Goal: Task Accomplishment & Management: Use online tool/utility

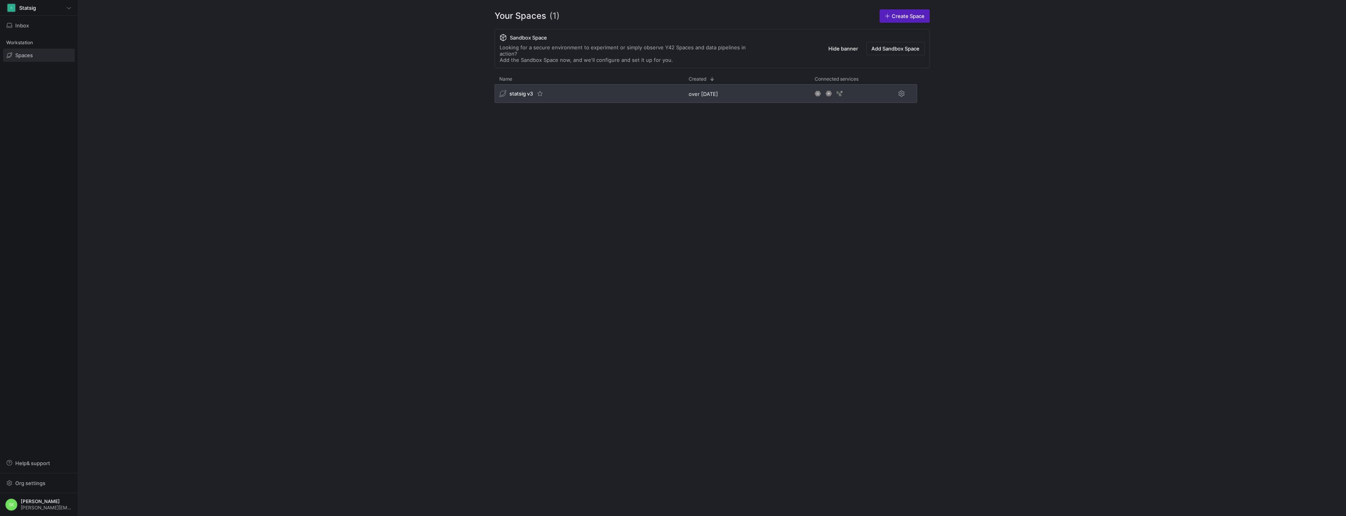
click at [526, 97] on span "statsig v3" at bounding box center [521, 93] width 23 height 6
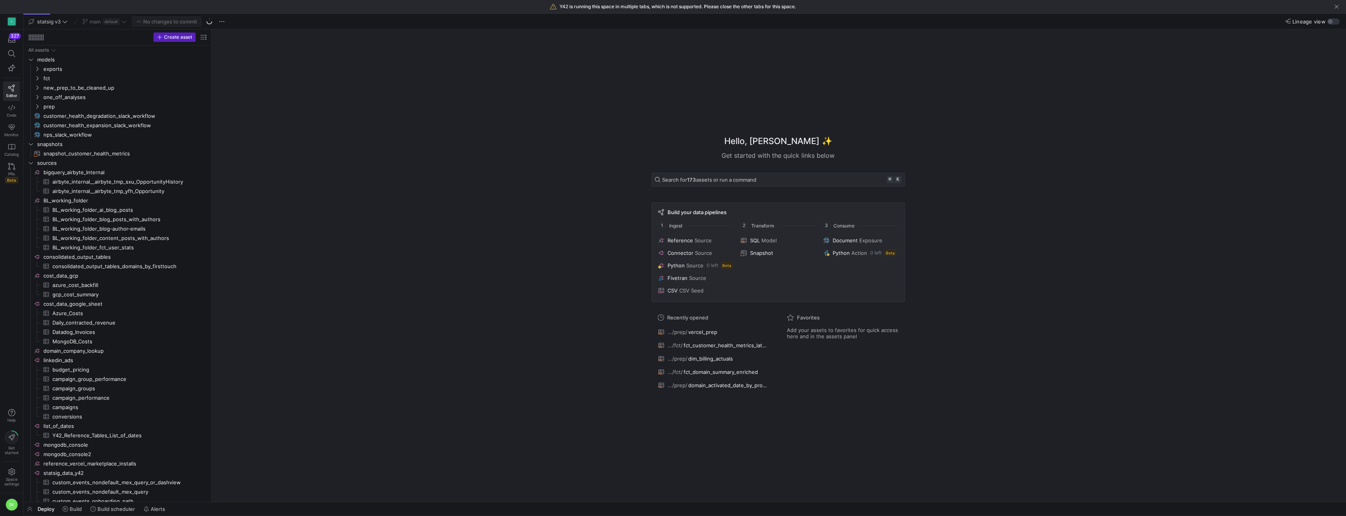
drag, startPoint x: 133, startPoint y: 190, endPoint x: 240, endPoint y: 202, distance: 107.5
click at [38, 109] on icon "Press SPACE to select this row." at bounding box center [37, 106] width 2 height 4
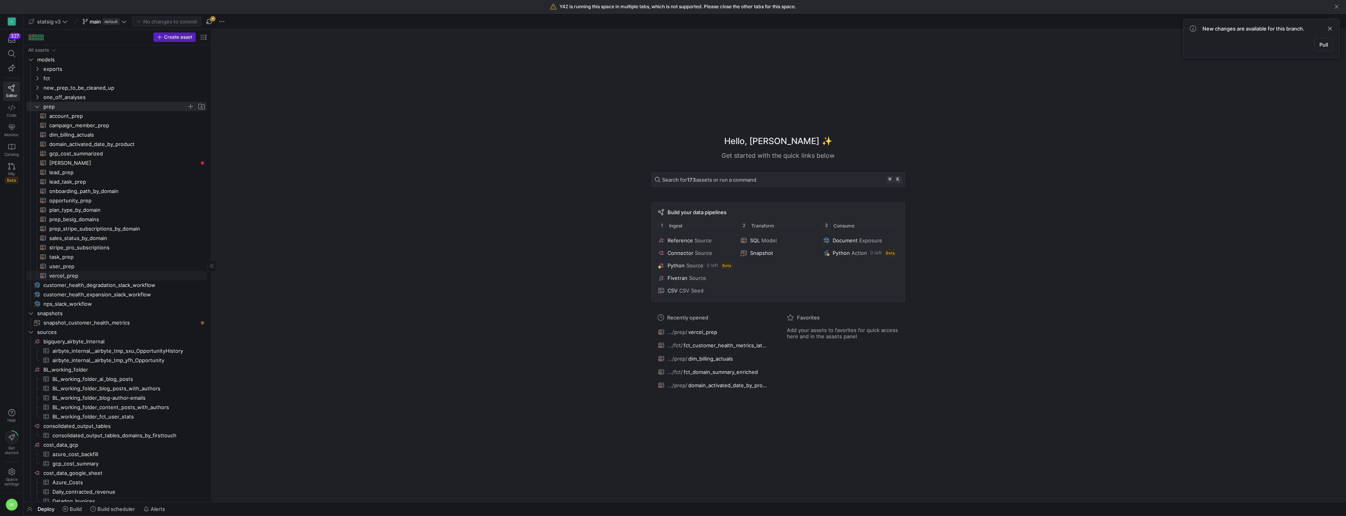
click at [61, 278] on span "vercel_prep​​​​​​​​​​" at bounding box center [123, 275] width 148 height 9
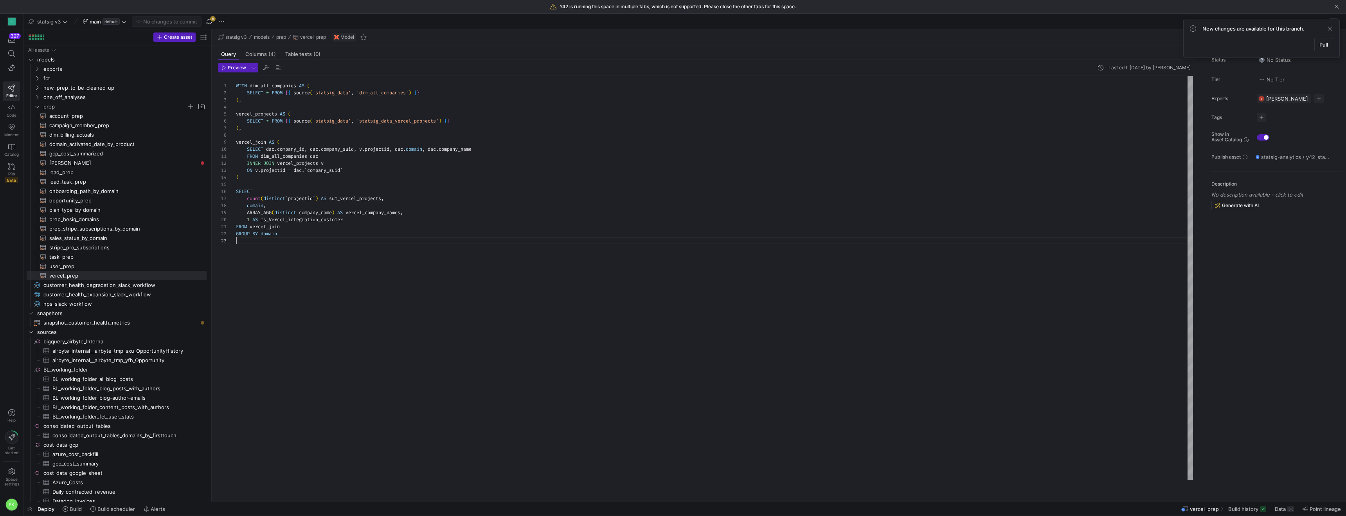
scroll to position [14, 0]
click at [342, 274] on div "WITH dim_all_companies AS ( SELECT * FROM { { source ( 'statsig_data' , 'dim_al…" at bounding box center [714, 278] width 957 height 404
click at [245, 70] on span "Preview" at bounding box center [237, 67] width 18 height 5
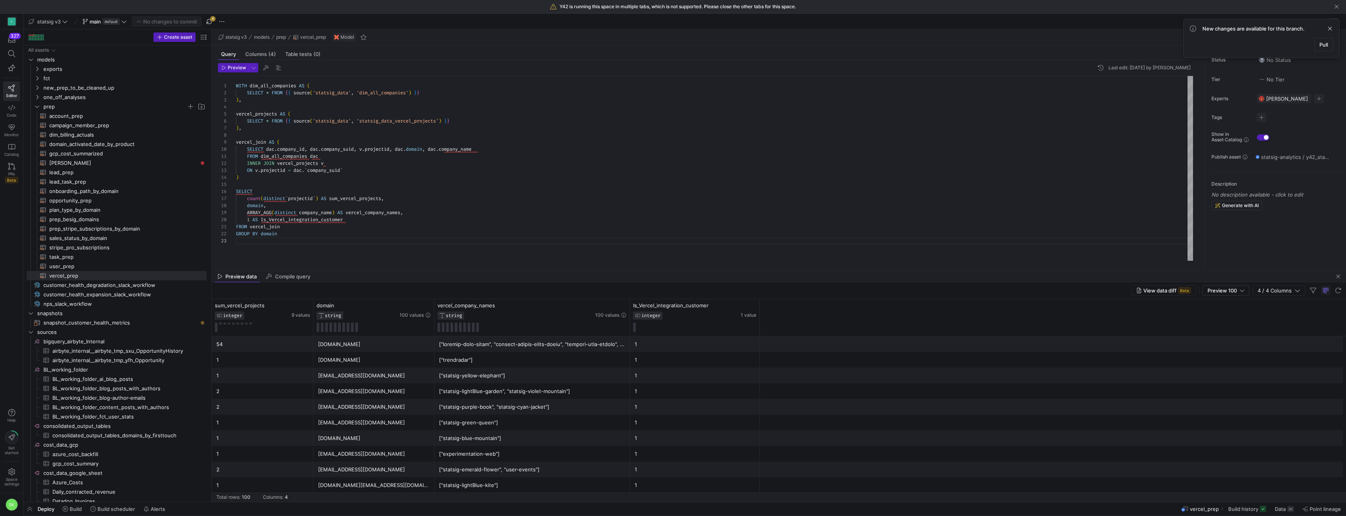
drag, startPoint x: 620, startPoint y: 363, endPoint x: 602, endPoint y: 250, distance: 114.4
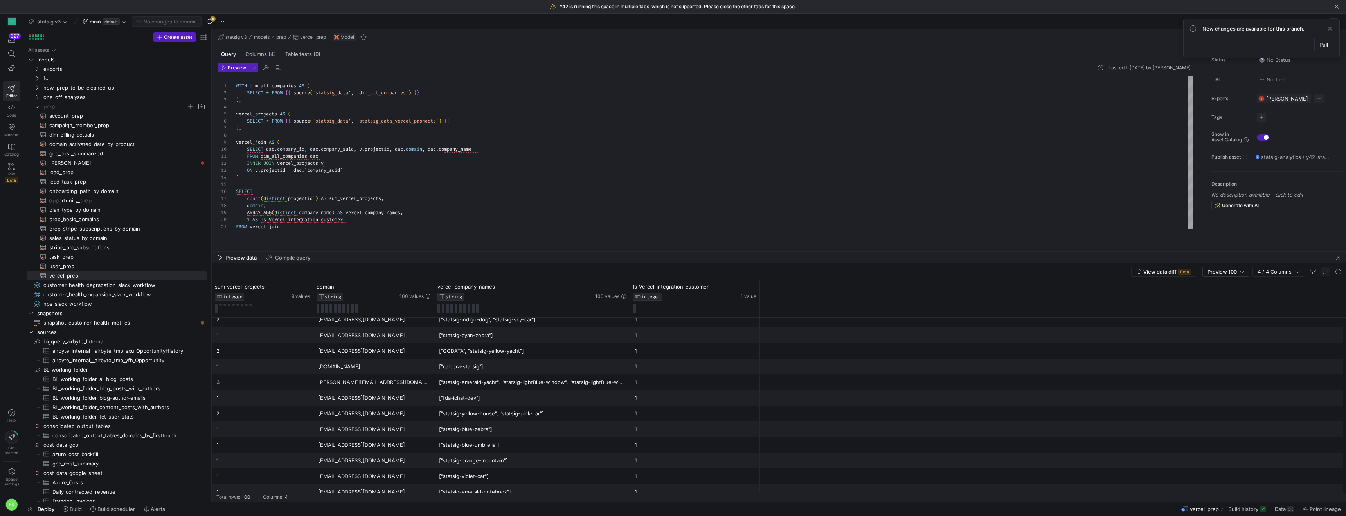
scroll to position [1387, 0]
click at [401, 182] on div "WITH dim_all_companies AS ( SELECT * FROM { { source ( 'statsig_data' , 'dim_al…" at bounding box center [714, 160] width 957 height 168
drag, startPoint x: 470, startPoint y: 132, endPoint x: 466, endPoint y: 115, distance: 17.3
click at [466, 115] on div "WITH dim_all_companies AS ( SELECT * FROM { { source ( 'statsig_data' , 'dim_al…" at bounding box center [714, 160] width 957 height 168
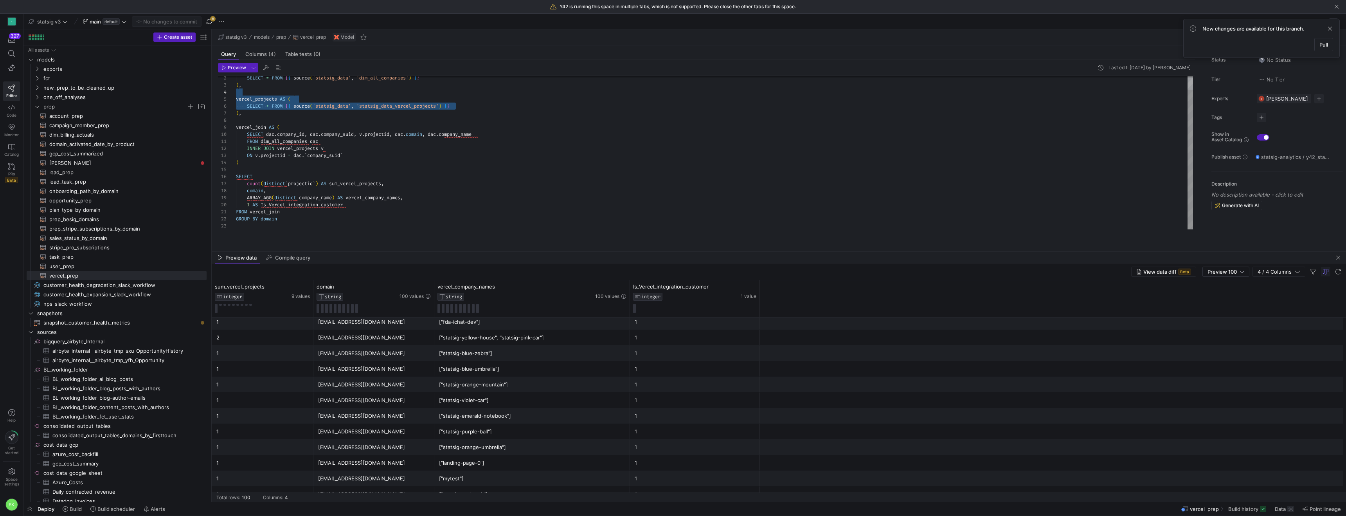
scroll to position [0, 45]
type textarea "WITH dim_all_companies AS ( SELECT * FROM {{ source('statsig_data', 'dim_all_co…"
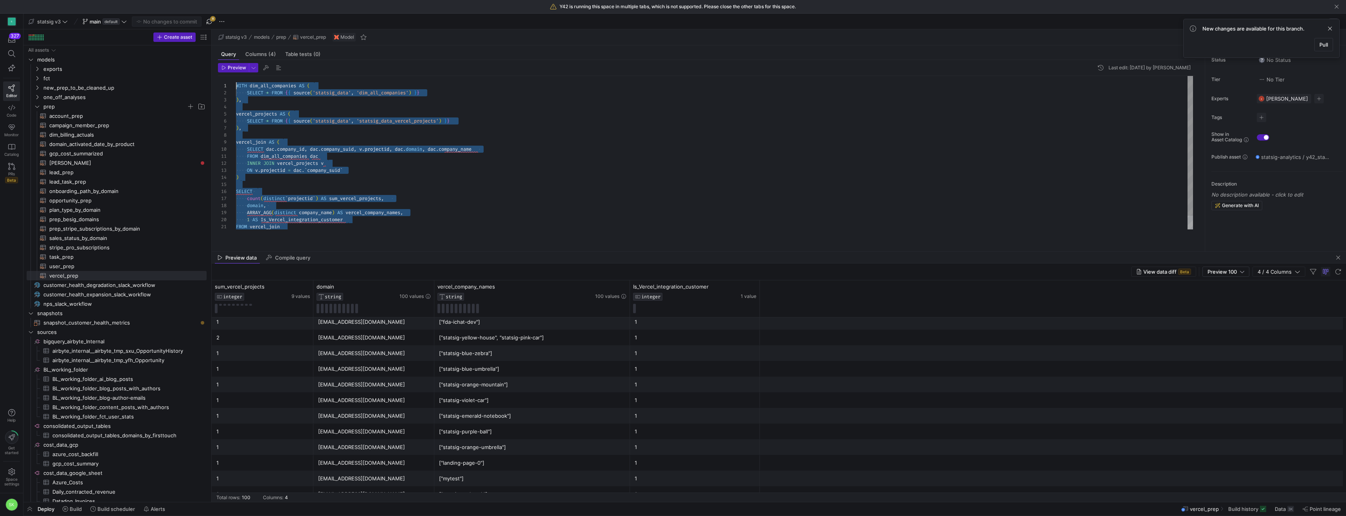
scroll to position [0, 0]
drag, startPoint x: 288, startPoint y: 229, endPoint x: 230, endPoint y: 74, distance: 165.5
